Goal: Information Seeking & Learning: Learn about a topic

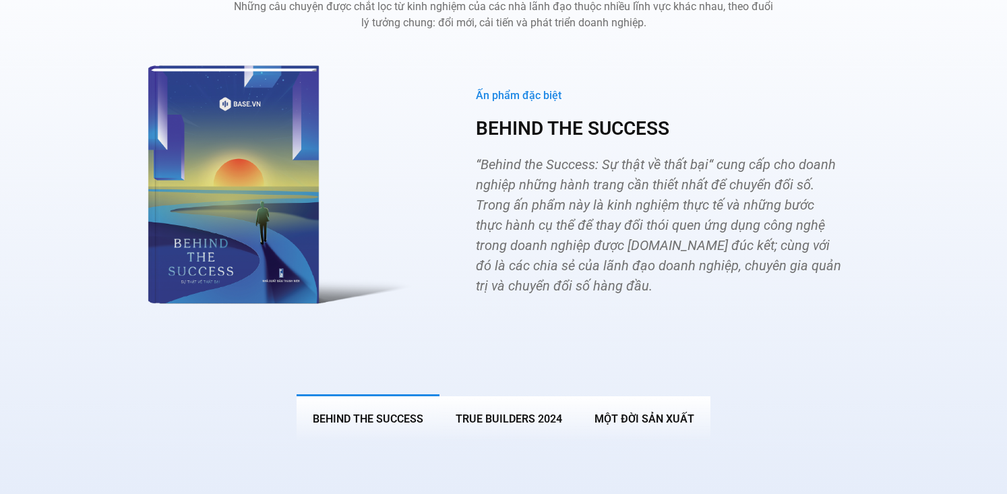
scroll to position [4912, 0]
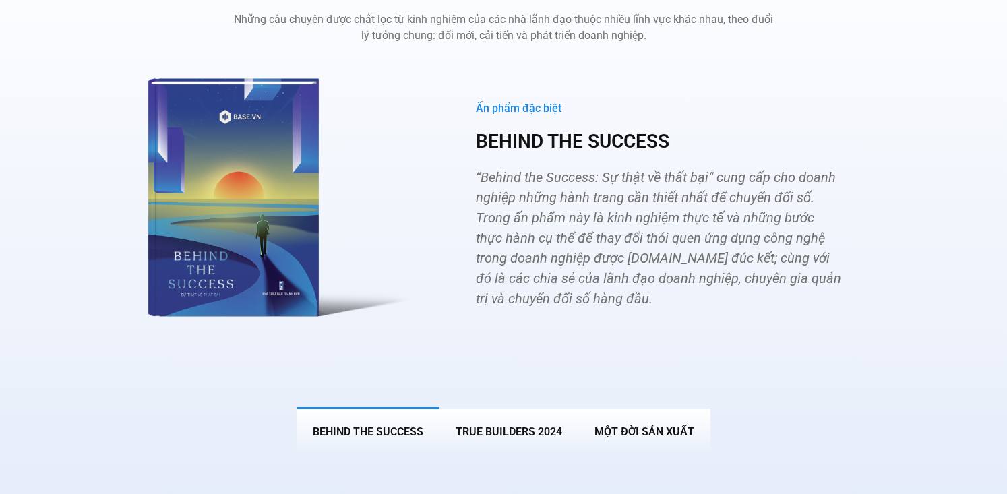
click at [262, 168] on img "Các tab. Mở mục bằng phím Enter hoặc Space, đóng bằng phím Esc và di chuyển bằn…" at bounding box center [274, 193] width 296 height 272
click at [562, 209] on p "“Behind the Success: Sự thật về thất bại“ cung cấp cho doanh nghiệp những hành …" at bounding box center [659, 238] width 366 height 142
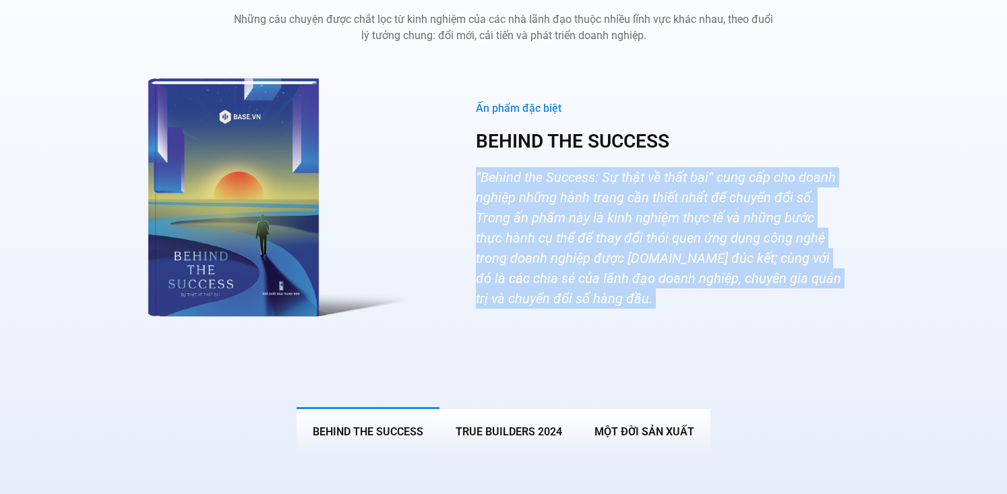
click at [562, 209] on p "“Behind the Success: Sự thật về thất bại“ cung cấp cho doanh nghiệp những hành …" at bounding box center [659, 238] width 366 height 142
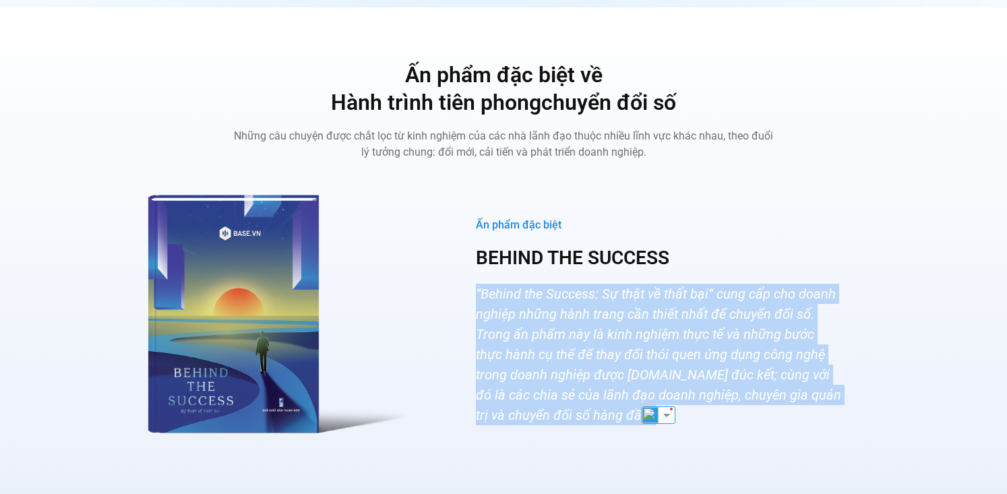
scroll to position [4795, 0]
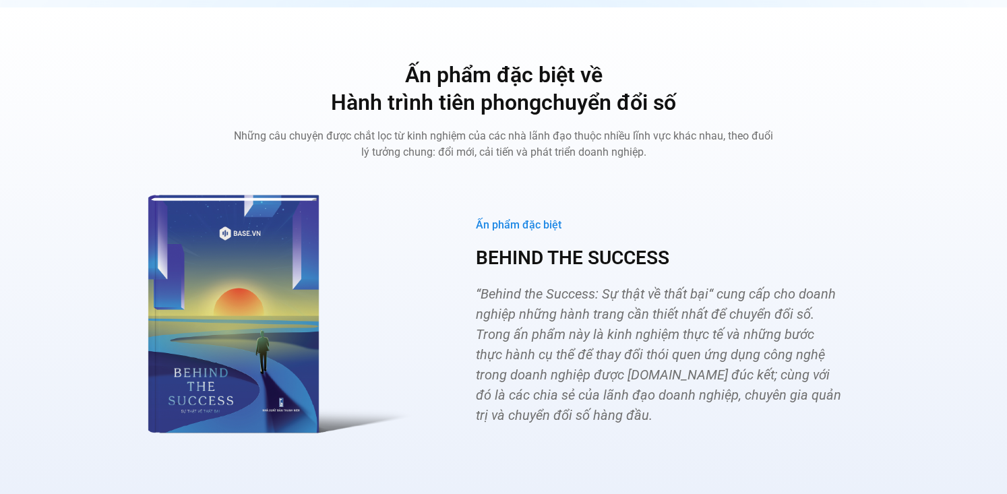
click at [469, 128] on p "Những câu chuyện được chắt lọc từ kinh nghiệm của các nhà lãnh đạo thuộc nhiều …" at bounding box center [503, 144] width 539 height 32
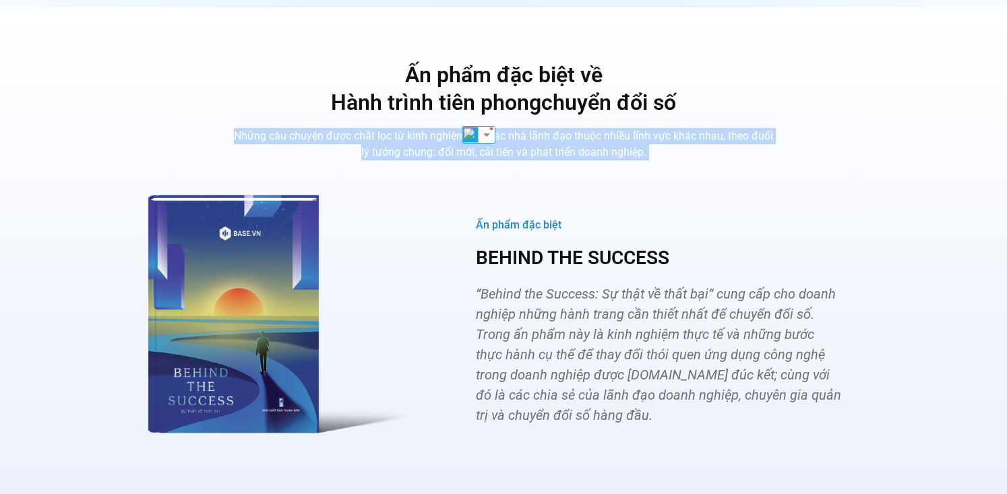
click at [469, 128] on p "Những câu chuyện được chắt lọc từ kinh nghiệm của các nhà lãnh đạo thuộc nhiều …" at bounding box center [503, 144] width 539 height 32
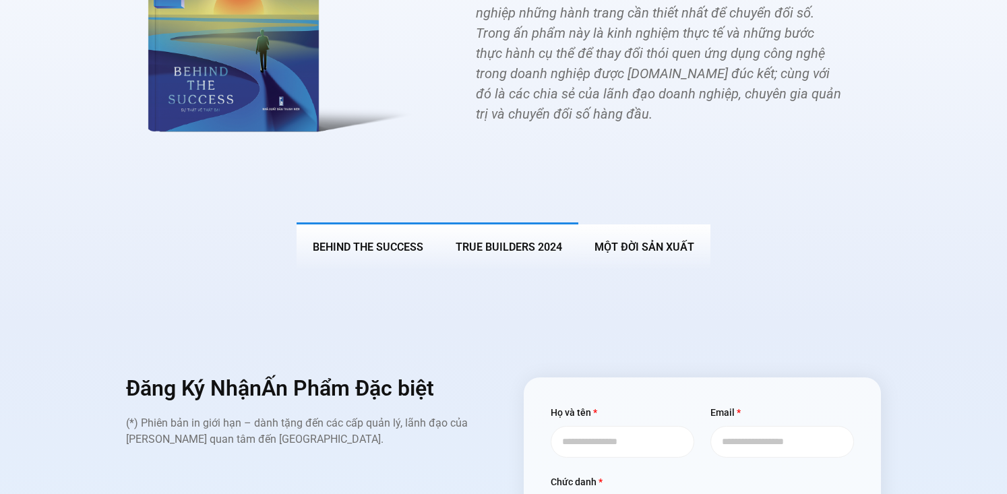
click at [529, 223] on button "True Builders 2024" at bounding box center [509, 246] width 139 height 47
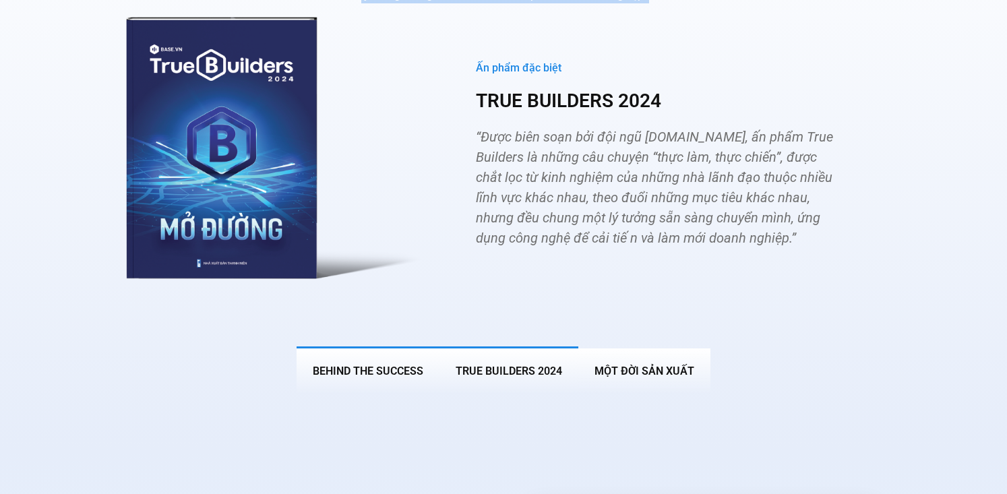
scroll to position [4951, 0]
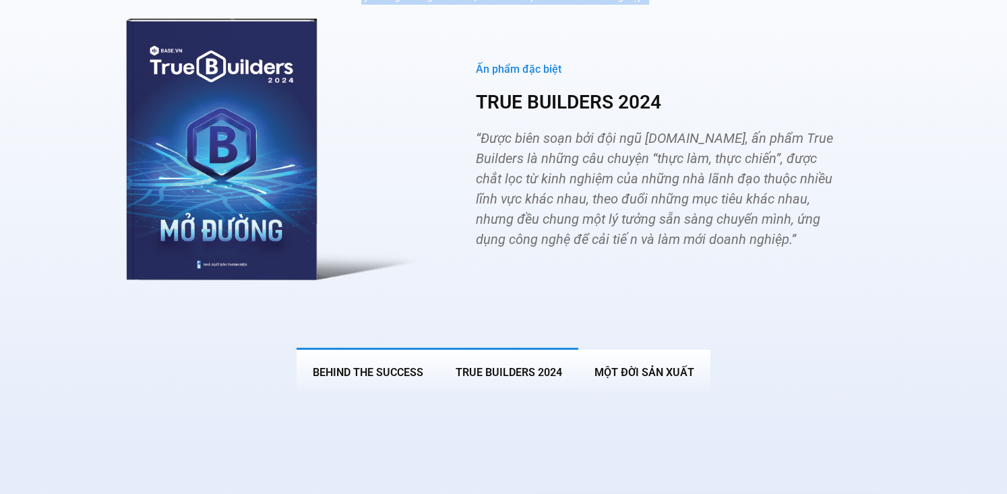
click at [394, 348] on button "BEHIND THE SUCCESS" at bounding box center [368, 371] width 143 height 47
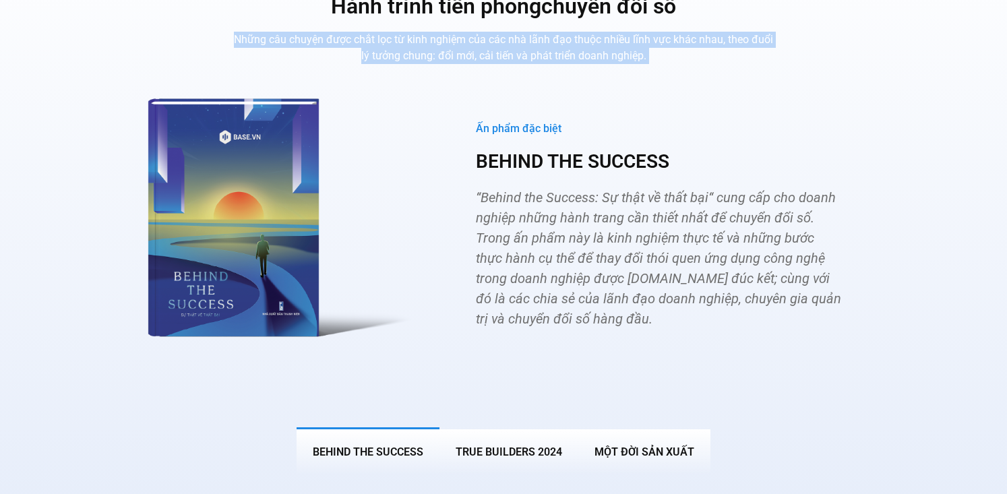
scroll to position [4863, 0]
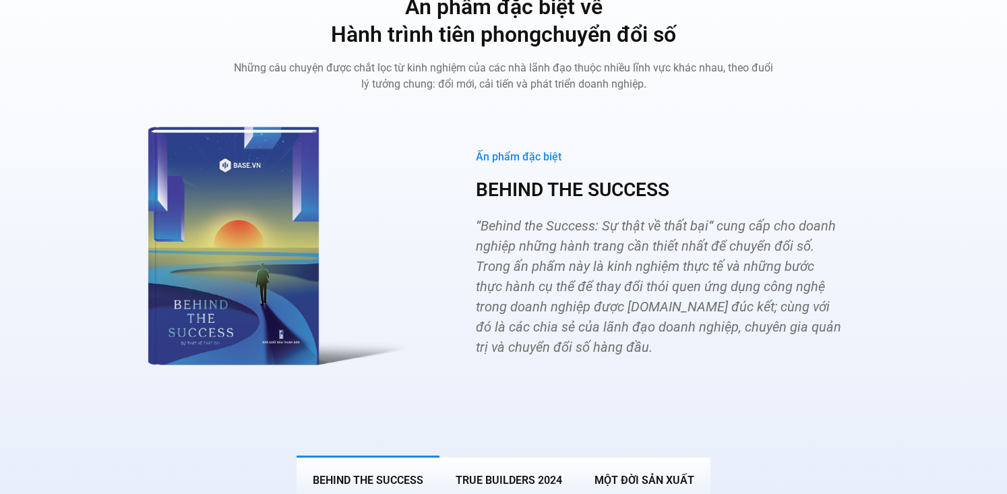
click at [523, 150] on div "Ấn phẩm đặc biệt" at bounding box center [659, 157] width 366 height 14
click at [471, 127] on div "Ấn phẩm đặc biệt BEHIND THE SUCCESS “Behind the Success: Sự thật về thất bại“ c…" at bounding box center [659, 254] width 446 height 296
drag, startPoint x: 483, startPoint y: 134, endPoint x: 689, endPoint y: 165, distance: 208.6
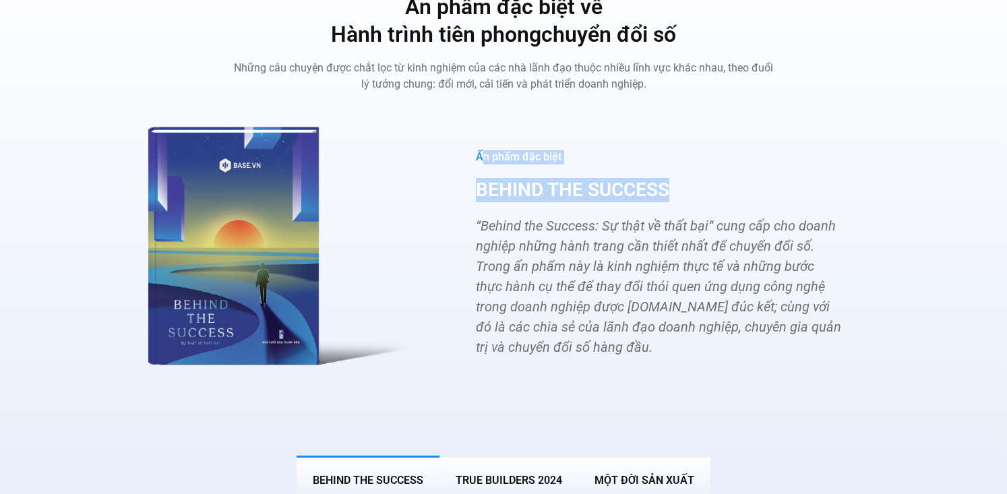
click at [689, 165] on div "Ấn phẩm đặc biệt BEHIND THE SUCCESS “Behind the Success: Sự thật về thất bại“ c…" at bounding box center [659, 254] width 446 height 296
copy div "n phẩm đặc biệt BEHIND THE SUCCESS"
click at [452, 178] on div "Ấn phẩm đặc biệt BEHIND THE SUCCESS “Behind the Success: Sự thật về thất bại“ c…" at bounding box center [659, 254] width 446 height 296
drag, startPoint x: 561, startPoint y: 139, endPoint x: 705, endPoint y: 165, distance: 146.6
click at [705, 165] on div "Ấn phẩm đặc biệt BEHIND THE SUCCESS “Behind the Success: Sự thật về thất bại“ c…" at bounding box center [659, 254] width 446 height 296
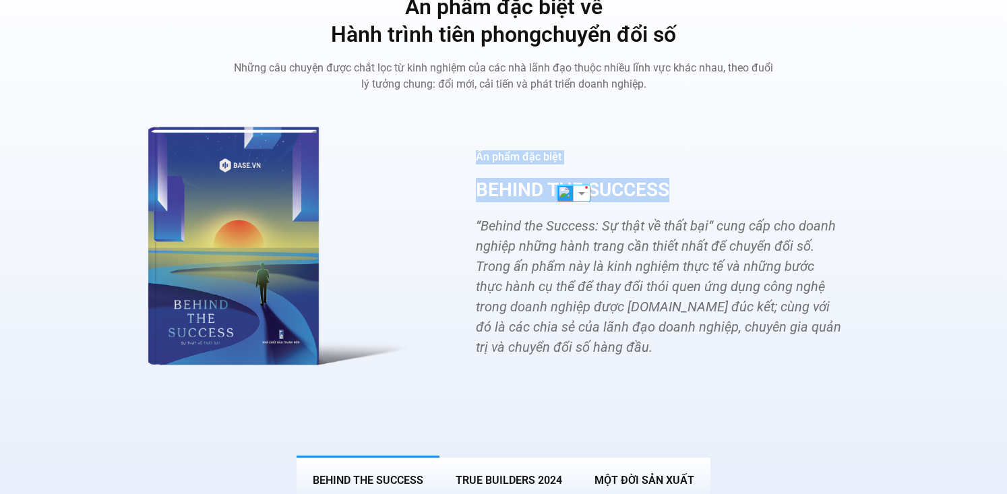
copy div "Ấn phẩm đặc biệt BEHIND THE SUCCESS"
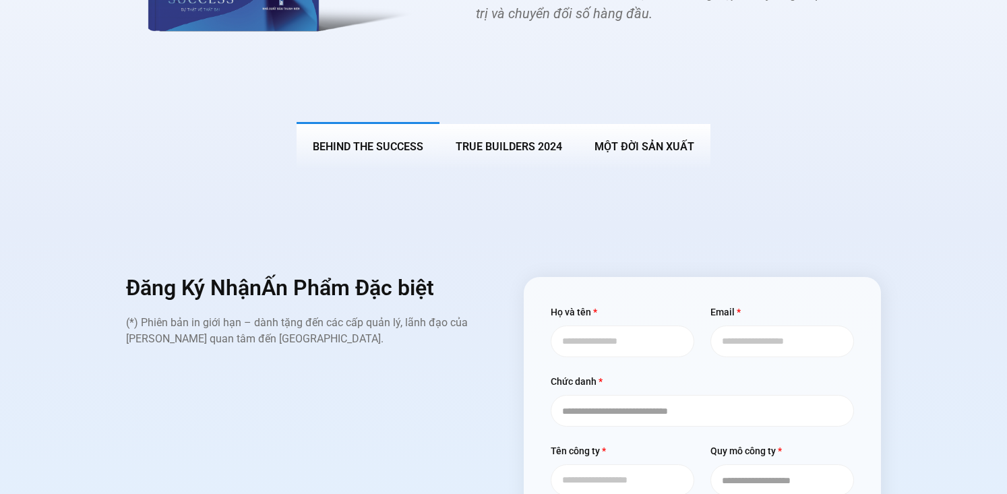
scroll to position [5419, 0]
